Goal: Task Accomplishment & Management: Use online tool/utility

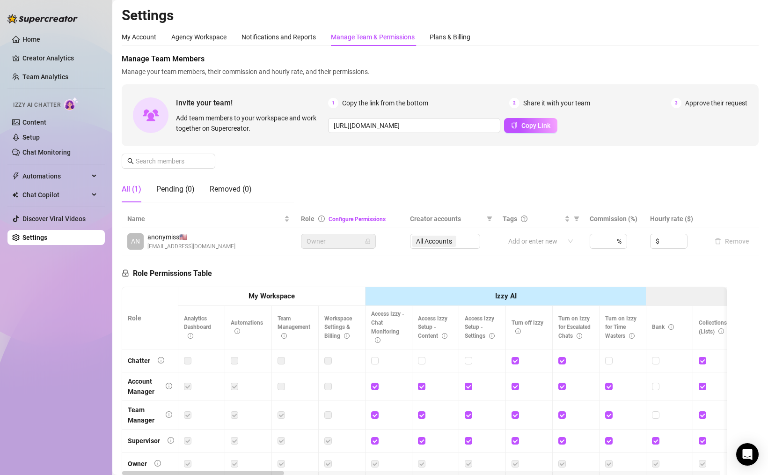
click at [522, 182] on div "Manage Team Members Manage your team members, their commission and hourly rate,…" at bounding box center [440, 131] width 637 height 156
click at [83, 175] on span "Automations" at bounding box center [55, 175] width 66 height 15
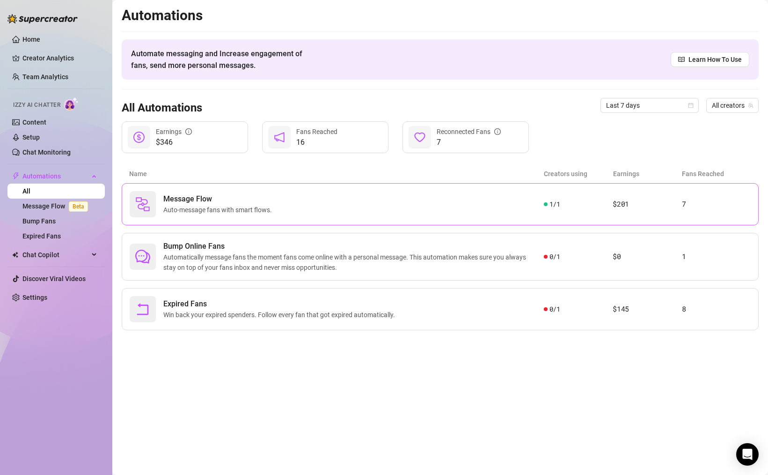
click at [422, 208] on div "Message Flow Auto-message fans with smart flows." at bounding box center [337, 204] width 414 height 26
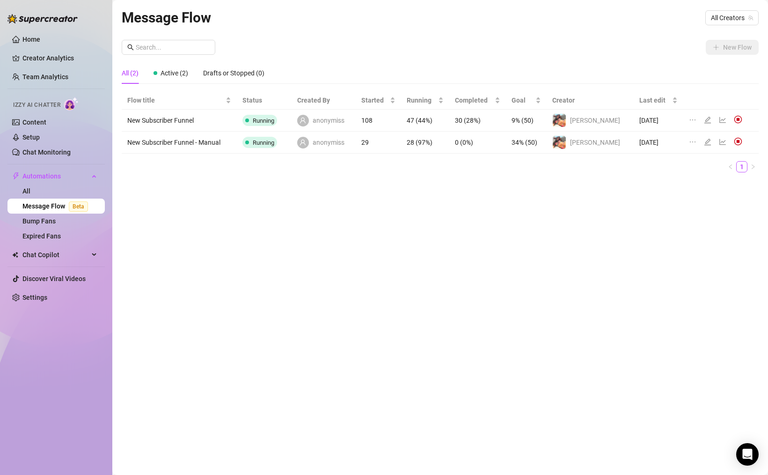
click at [50, 203] on link "Message Flow Beta" at bounding box center [56, 205] width 69 height 7
click at [739, 12] on span "All Creators" at bounding box center [732, 18] width 42 height 14
click at [733, 52] on div "Lillie ( li11i3 )" at bounding box center [713, 51] width 89 height 11
